Goal: Task Accomplishment & Management: Manage account settings

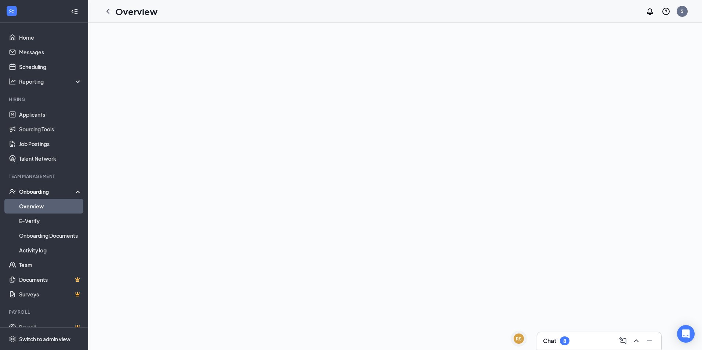
click at [16, 184] on li "Team Management Onboarding Overview E-Verify Onboarding Documents Activity log …" at bounding box center [44, 237] width 88 height 129
click at [22, 188] on div "Onboarding" at bounding box center [44, 191] width 88 height 15
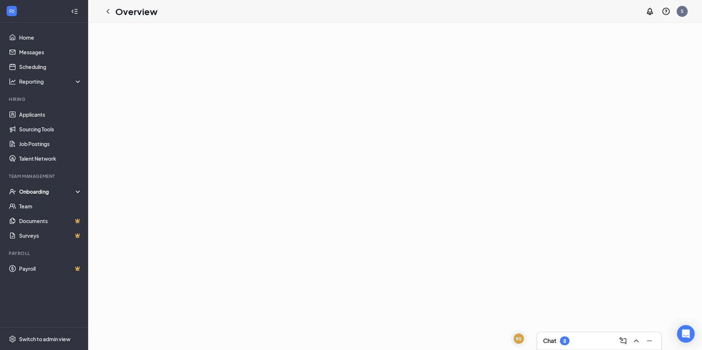
click at [22, 188] on div "Onboarding" at bounding box center [44, 191] width 88 height 15
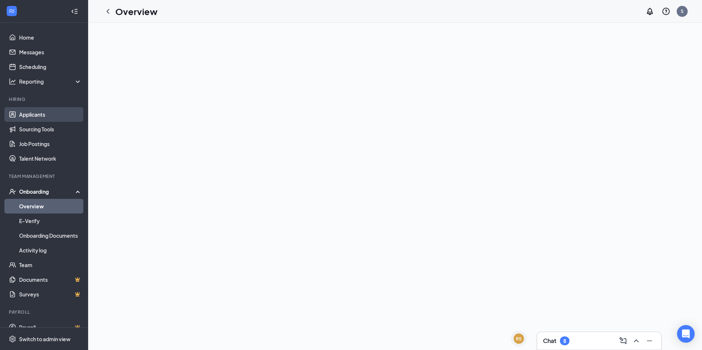
click at [27, 119] on link "Applicants" at bounding box center [50, 114] width 63 height 15
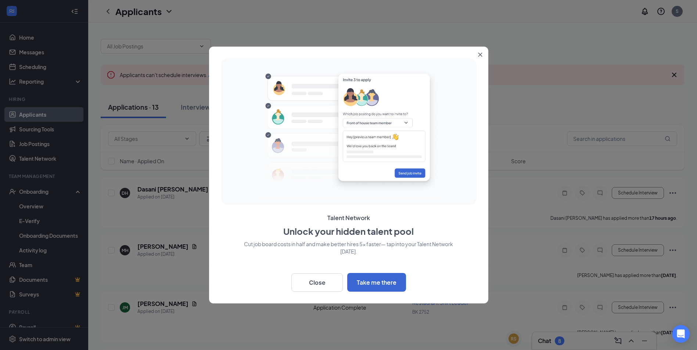
click at [482, 51] on button "Close" at bounding box center [481, 53] width 13 height 13
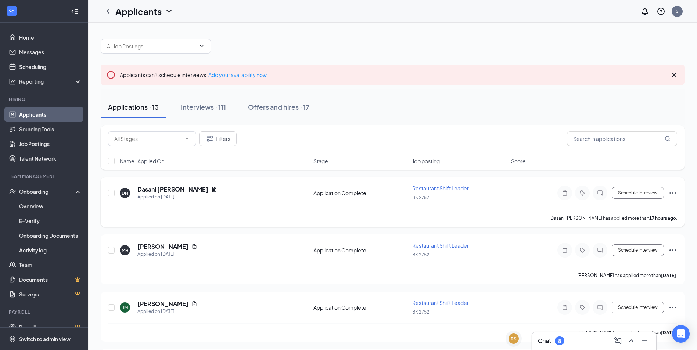
click at [672, 191] on icon "Ellipses" at bounding box center [672, 193] width 9 height 9
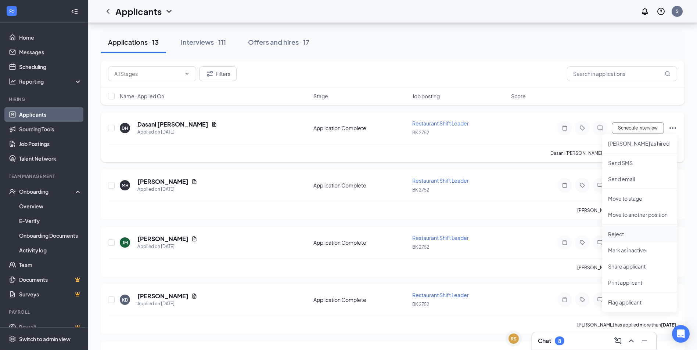
scroll to position [73, 0]
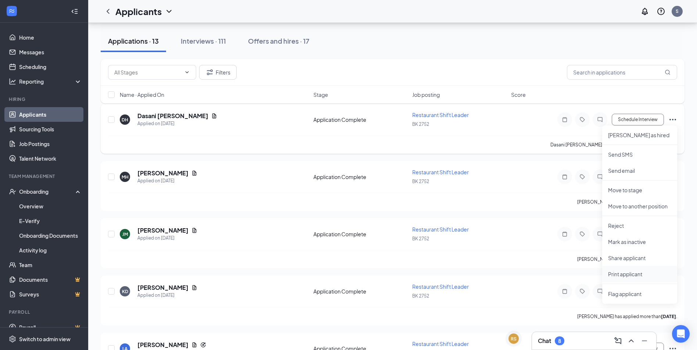
click at [611, 269] on li "Print applicant" at bounding box center [639, 274] width 75 height 16
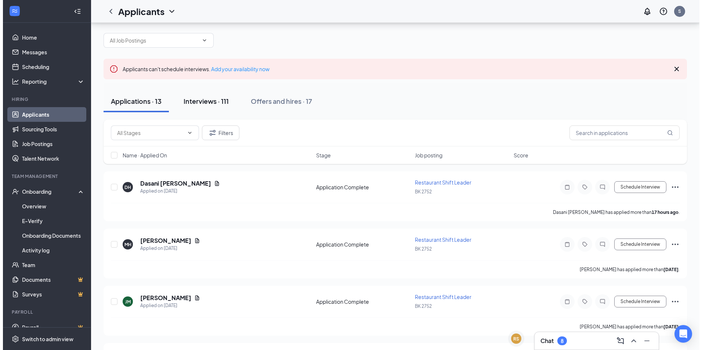
scroll to position [0, 0]
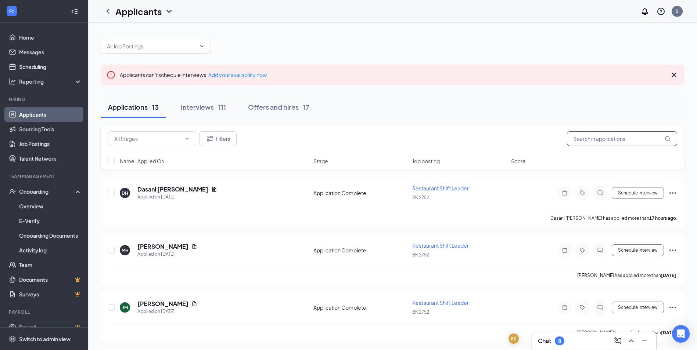
click at [609, 141] on input "text" at bounding box center [622, 139] width 110 height 15
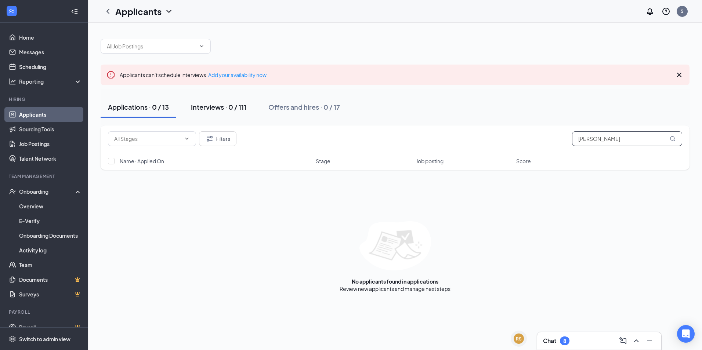
type input "anthony"
click at [224, 117] on button "Interviews · 0 / 111" at bounding box center [219, 107] width 70 height 22
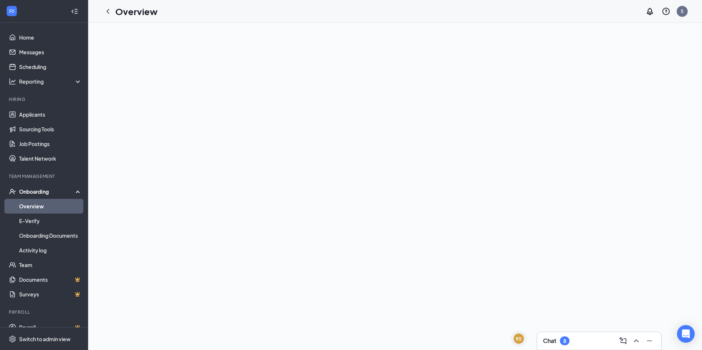
click at [16, 196] on div "Onboarding" at bounding box center [44, 191] width 88 height 15
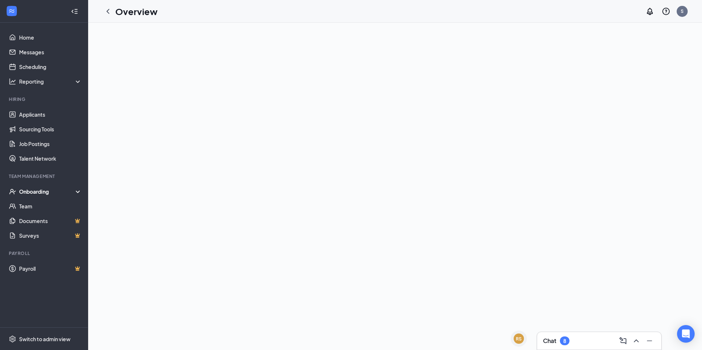
click at [18, 195] on div "Onboarding" at bounding box center [44, 191] width 88 height 15
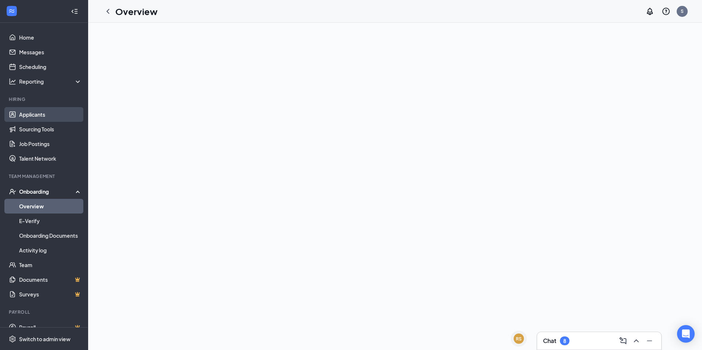
click at [27, 112] on link "Applicants" at bounding box center [50, 114] width 63 height 15
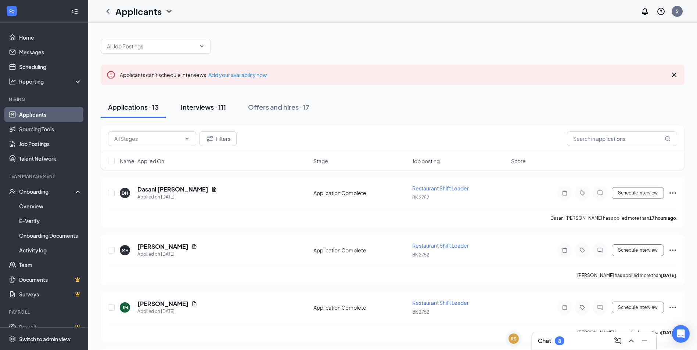
click at [197, 111] on div "Interviews · 111" at bounding box center [203, 106] width 45 height 9
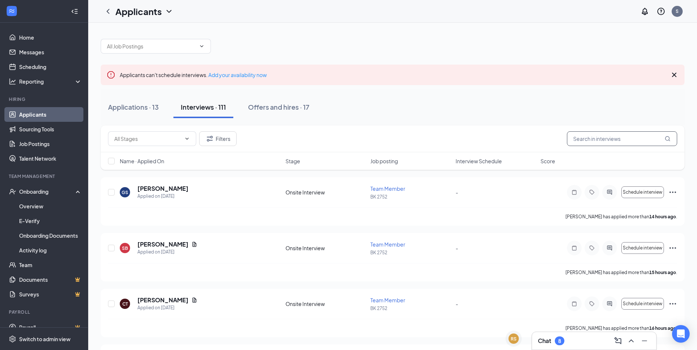
click at [584, 141] on input "text" at bounding box center [622, 139] width 110 height 15
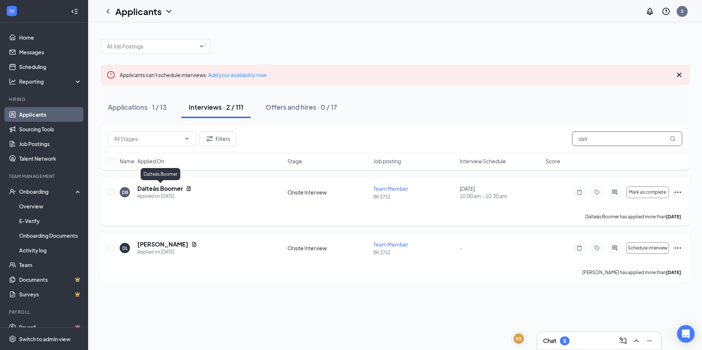
type input "dalt"
click at [151, 189] on h5 "Dalteás Boomer" at bounding box center [160, 189] width 46 height 8
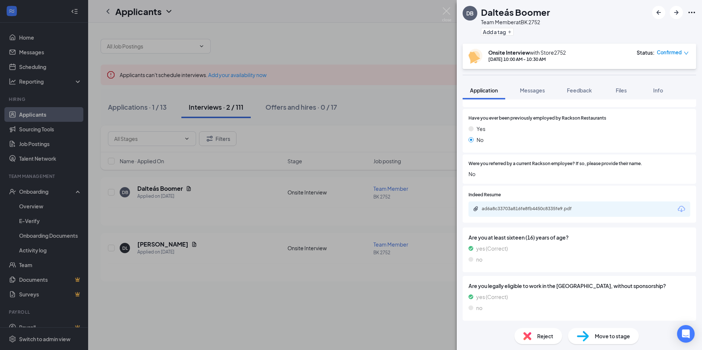
scroll to position [258, 0]
